Goal: Transaction & Acquisition: Obtain resource

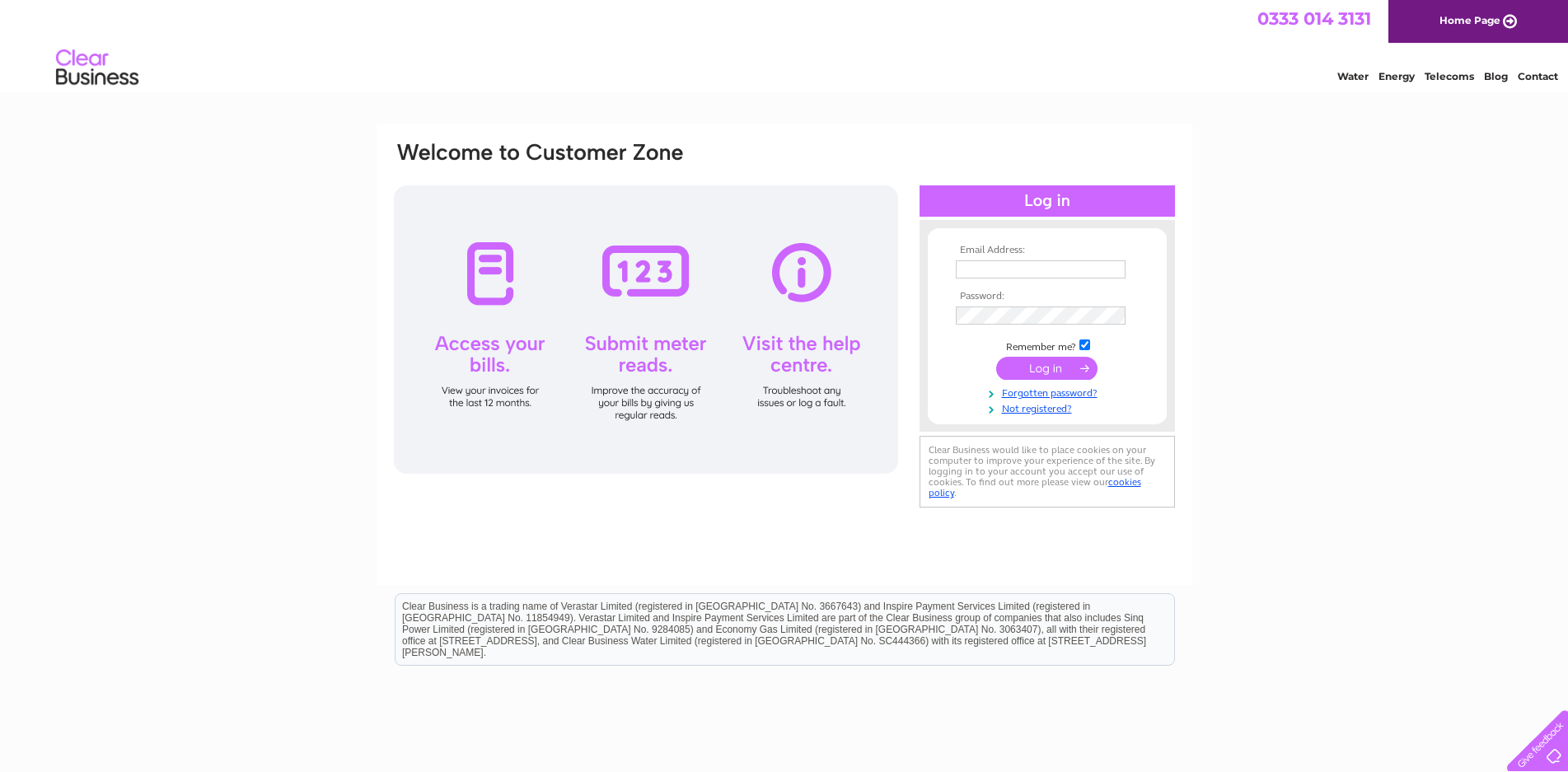
type input "[PERSON_NAME][EMAIL_ADDRESS][DOMAIN_NAME]"
click at [1042, 370] on input "submit" at bounding box center [1047, 369] width 101 height 23
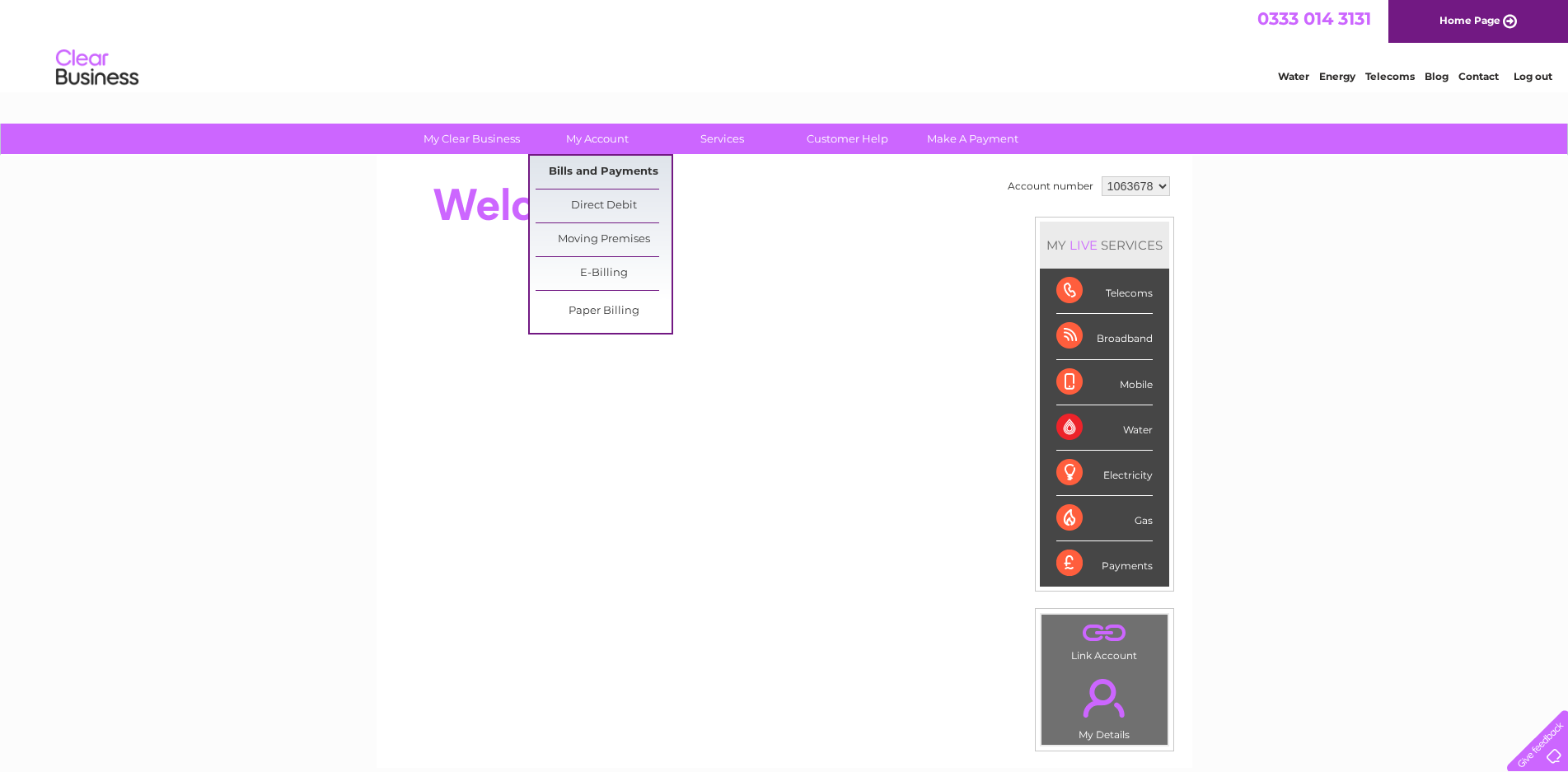
click at [605, 166] on link "Bills and Payments" at bounding box center [603, 172] width 136 height 33
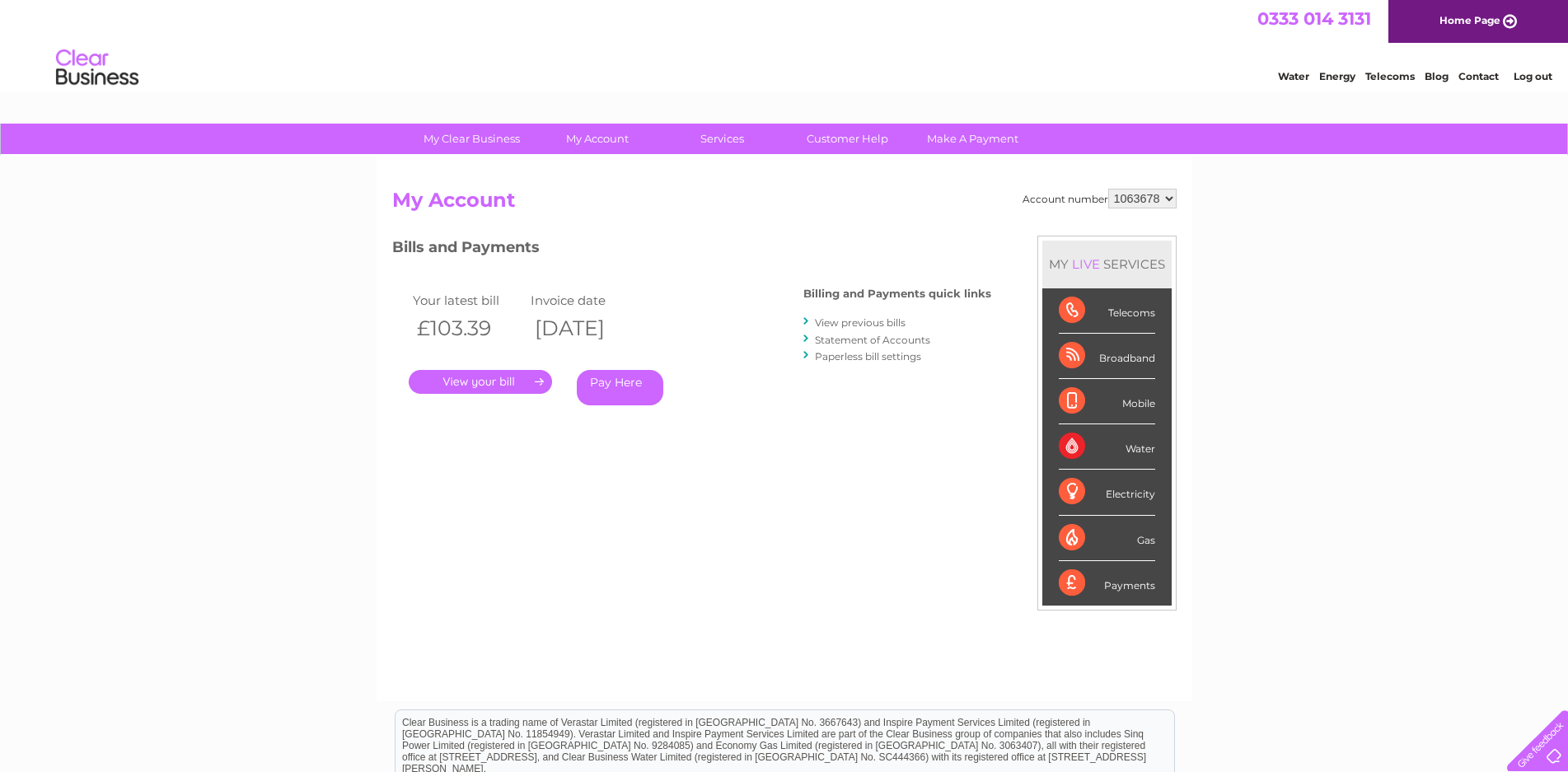
click at [481, 389] on link "." at bounding box center [481, 381] width 144 height 24
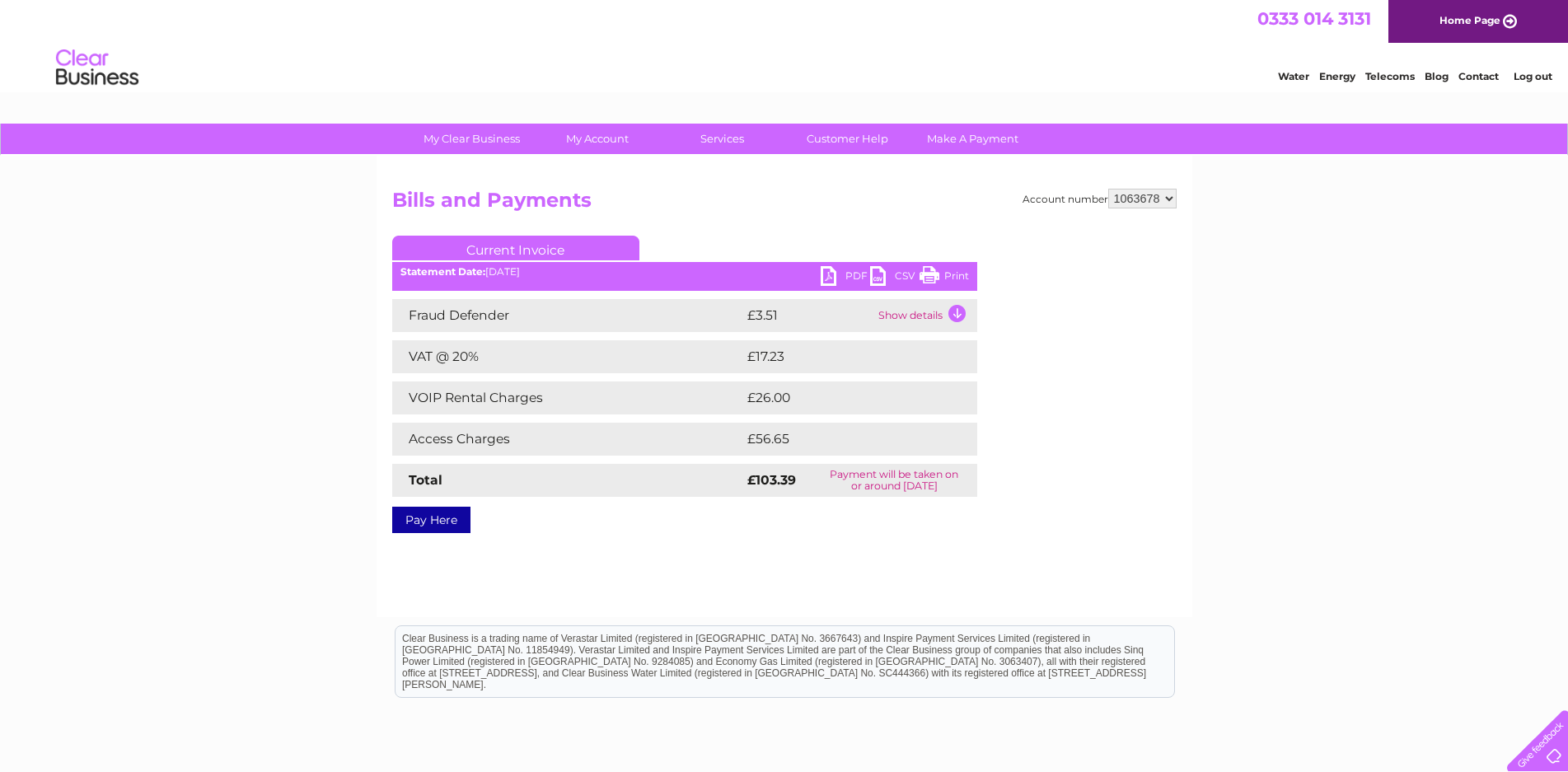
click at [849, 272] on link "PDF" at bounding box center [845, 278] width 49 height 24
